Goal: Find specific page/section: Find specific page/section

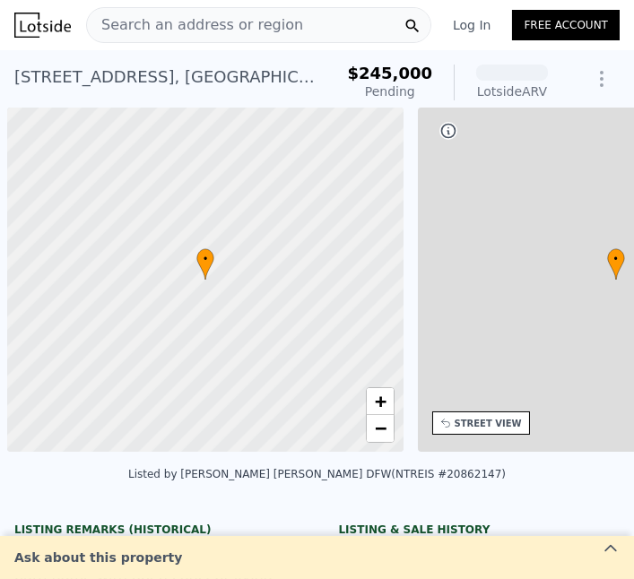
scroll to position [0, 7]
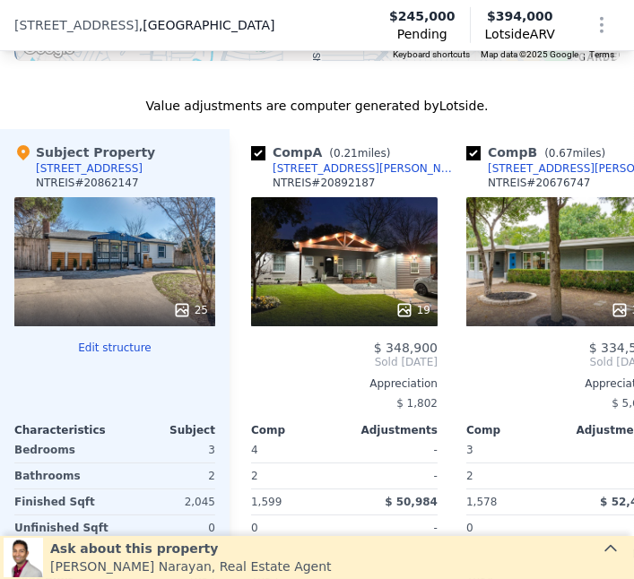
scroll to position [1997, 0]
click at [179, 294] on div at bounding box center [114, 310] width 201 height 32
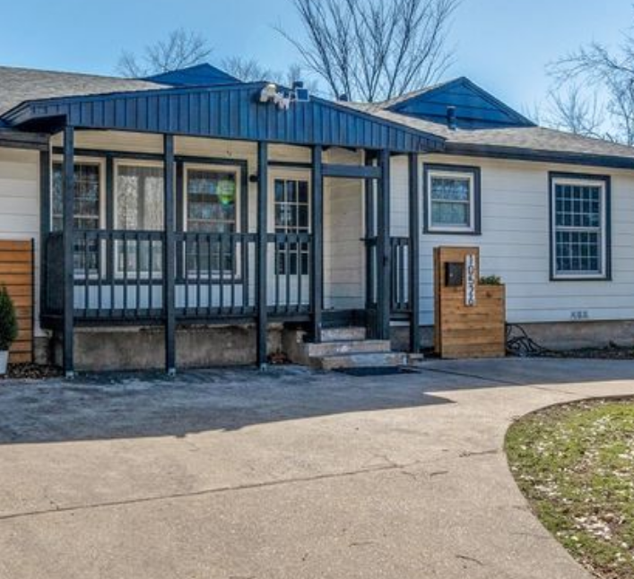
scroll to position [0, 0]
